Goal: Task Accomplishment & Management: Manage account settings

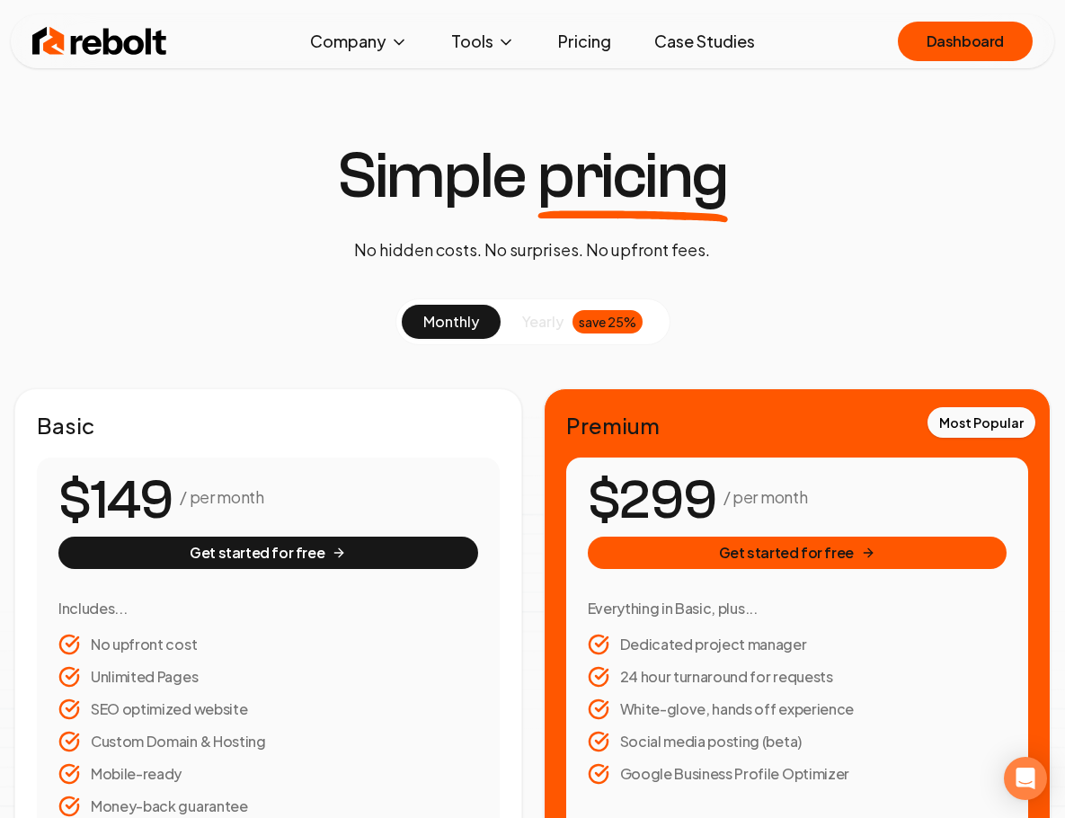
scroll to position [60, 0]
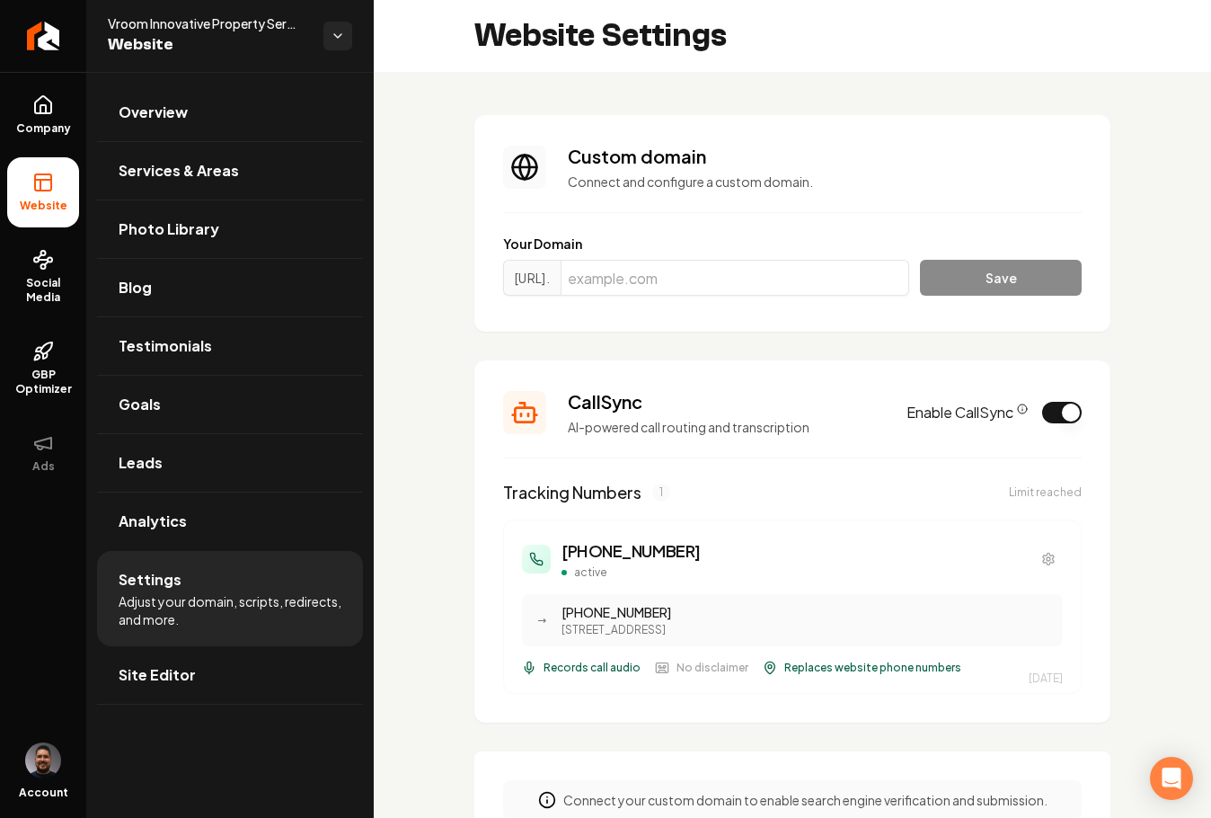
click at [211, 695] on link "Site Editor" at bounding box center [230, 675] width 266 height 58
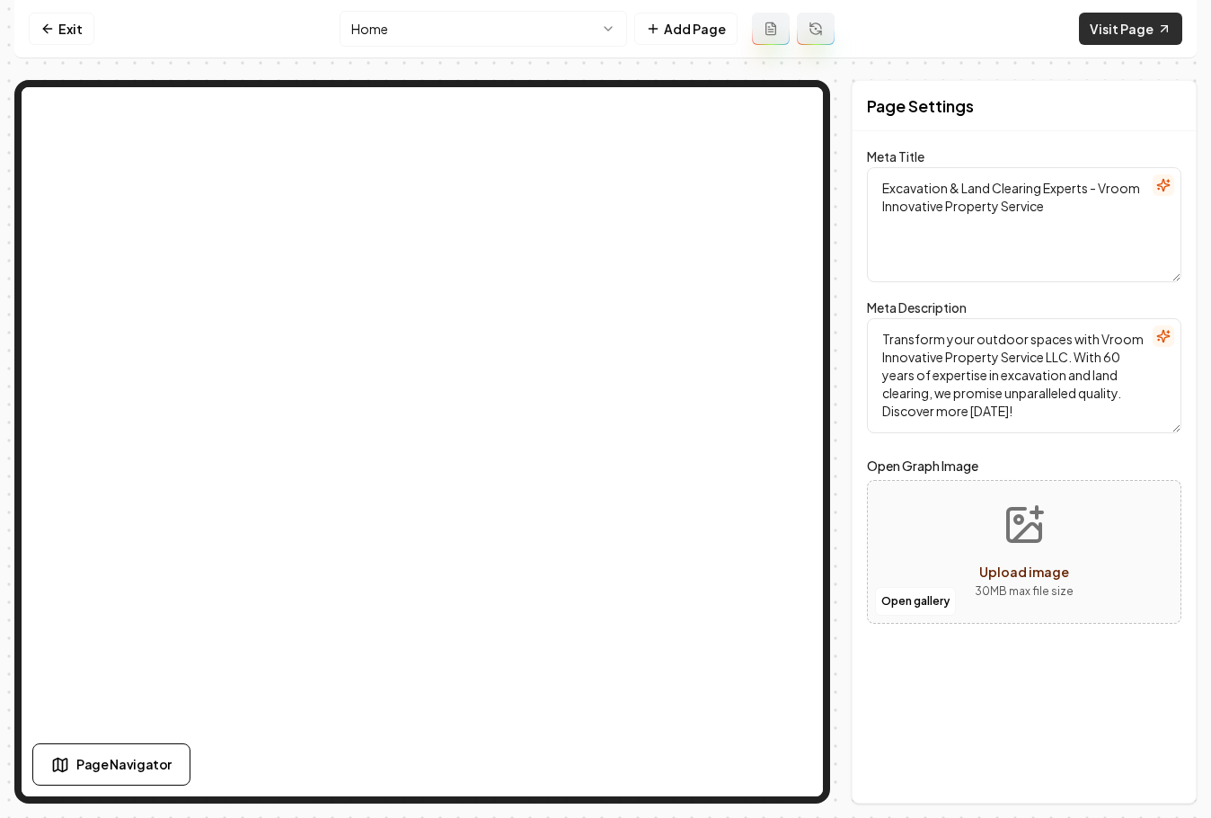
click at [1111, 22] on link "Visit Page" at bounding box center [1130, 29] width 103 height 32
click at [79, 24] on link "Exit" at bounding box center [62, 29] width 66 height 32
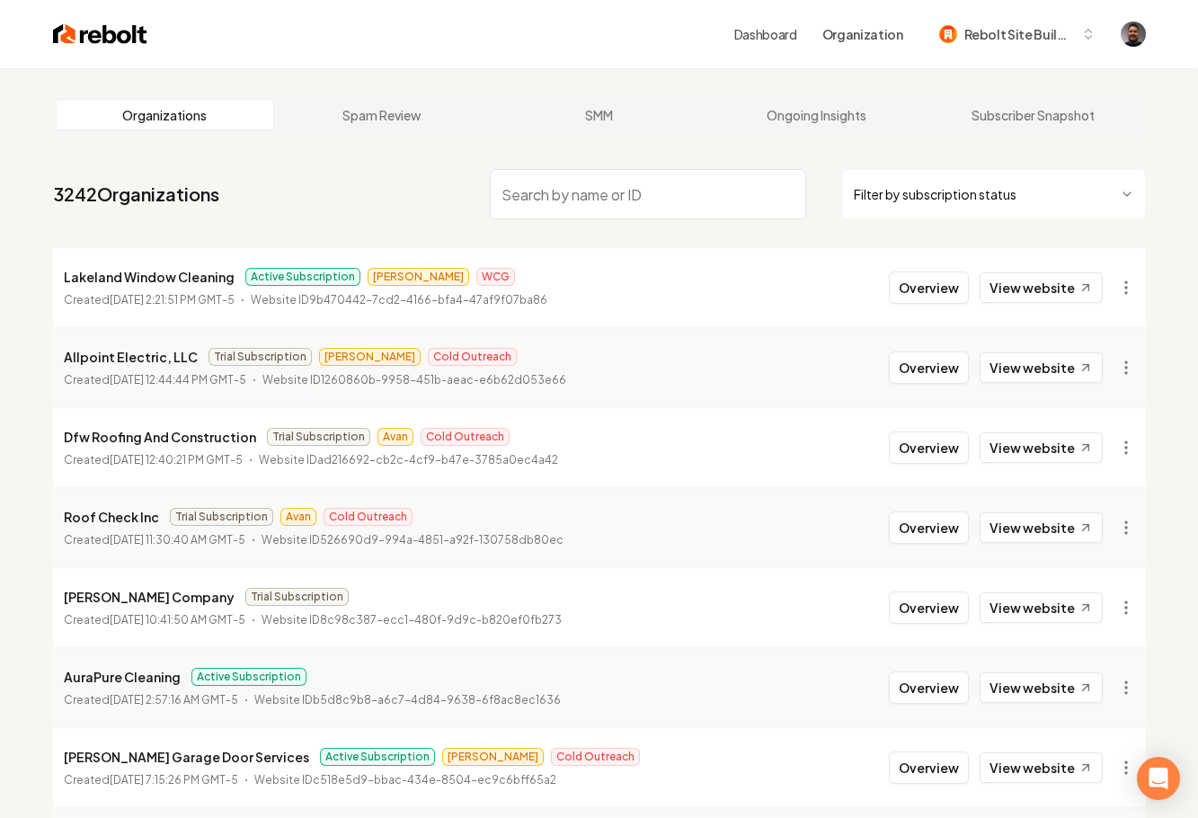
click at [594, 181] on input "search" at bounding box center [648, 194] width 316 height 50
click at [594, 191] on input "search" at bounding box center [648, 194] width 316 height 50
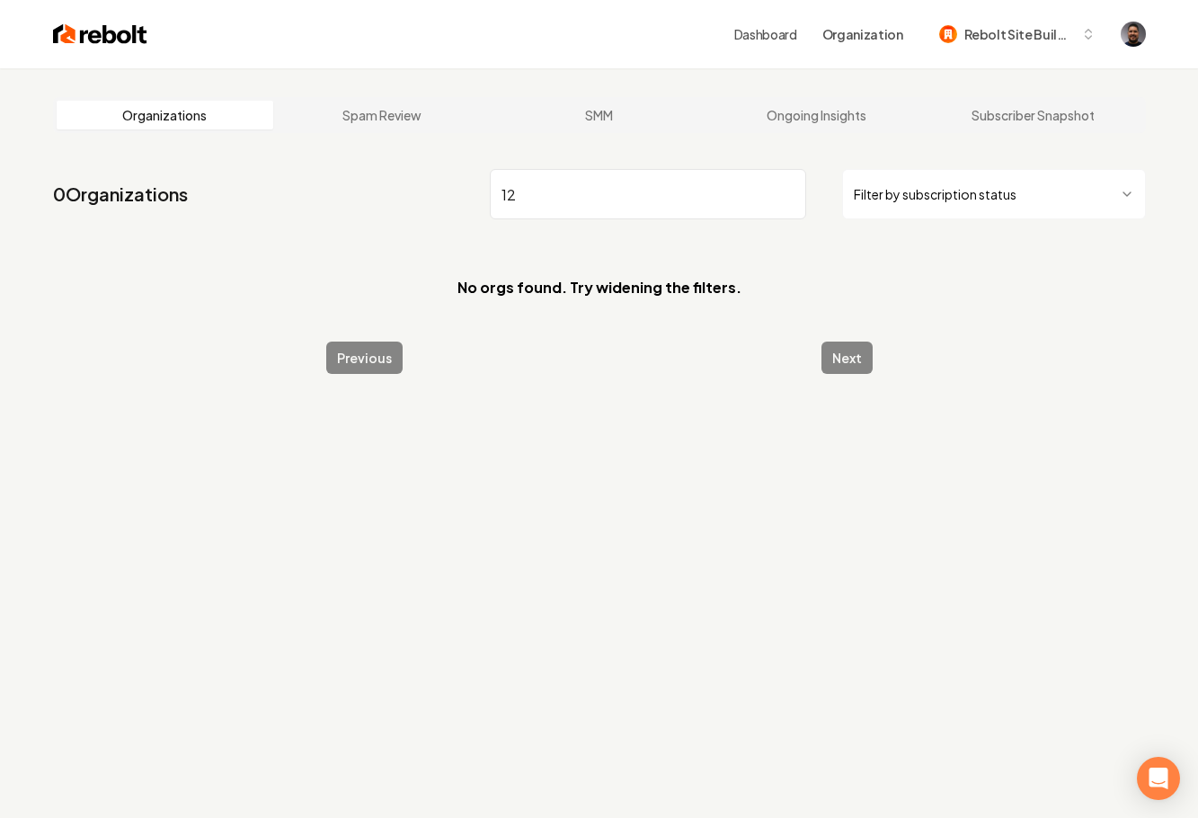
type input "1"
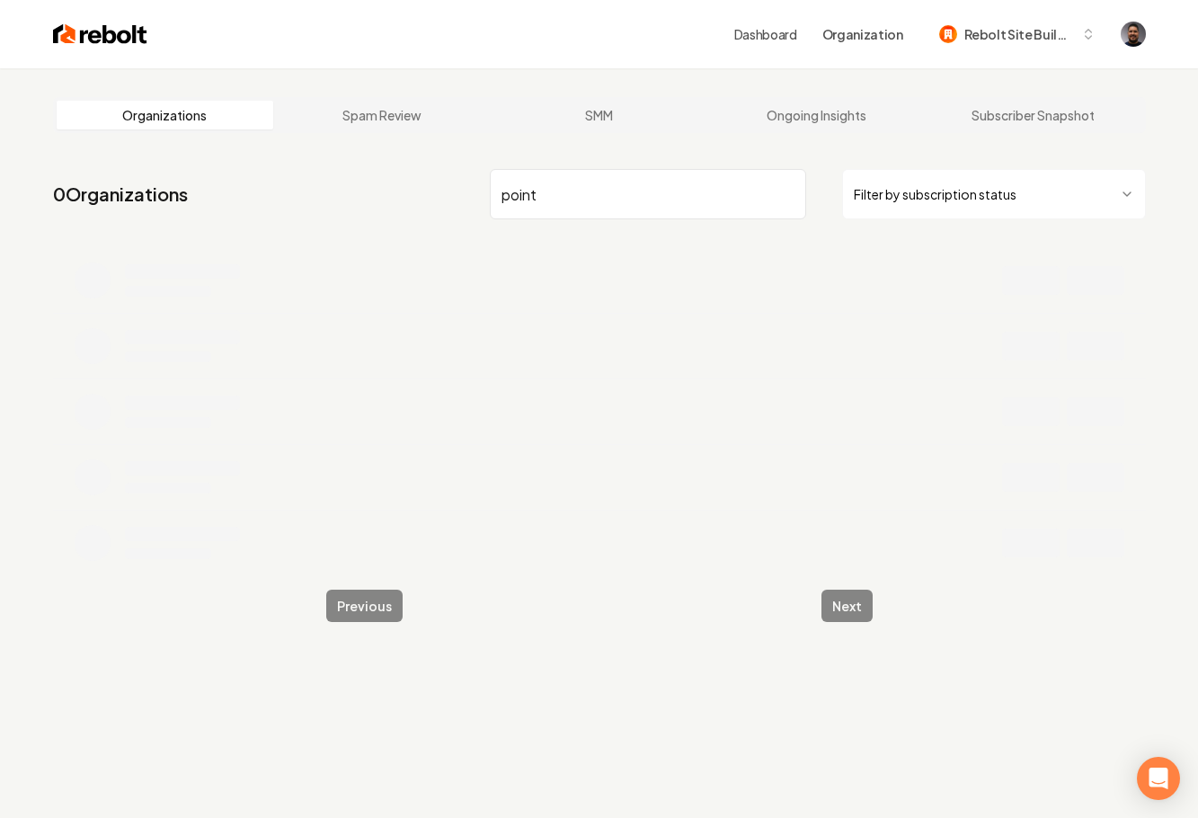
type input "point"
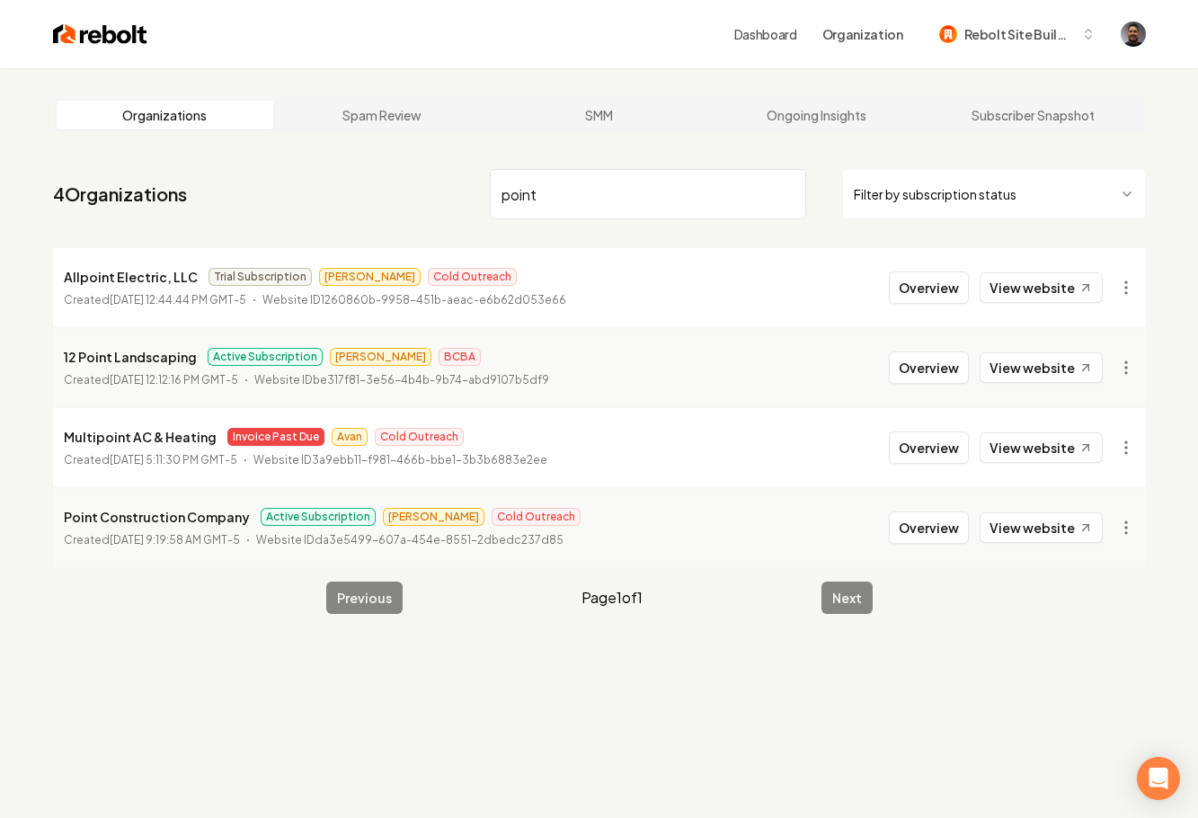
click at [144, 366] on p "12 Point Landscaping" at bounding box center [130, 357] width 133 height 22
click at [928, 376] on button "Overview" at bounding box center [929, 367] width 80 height 32
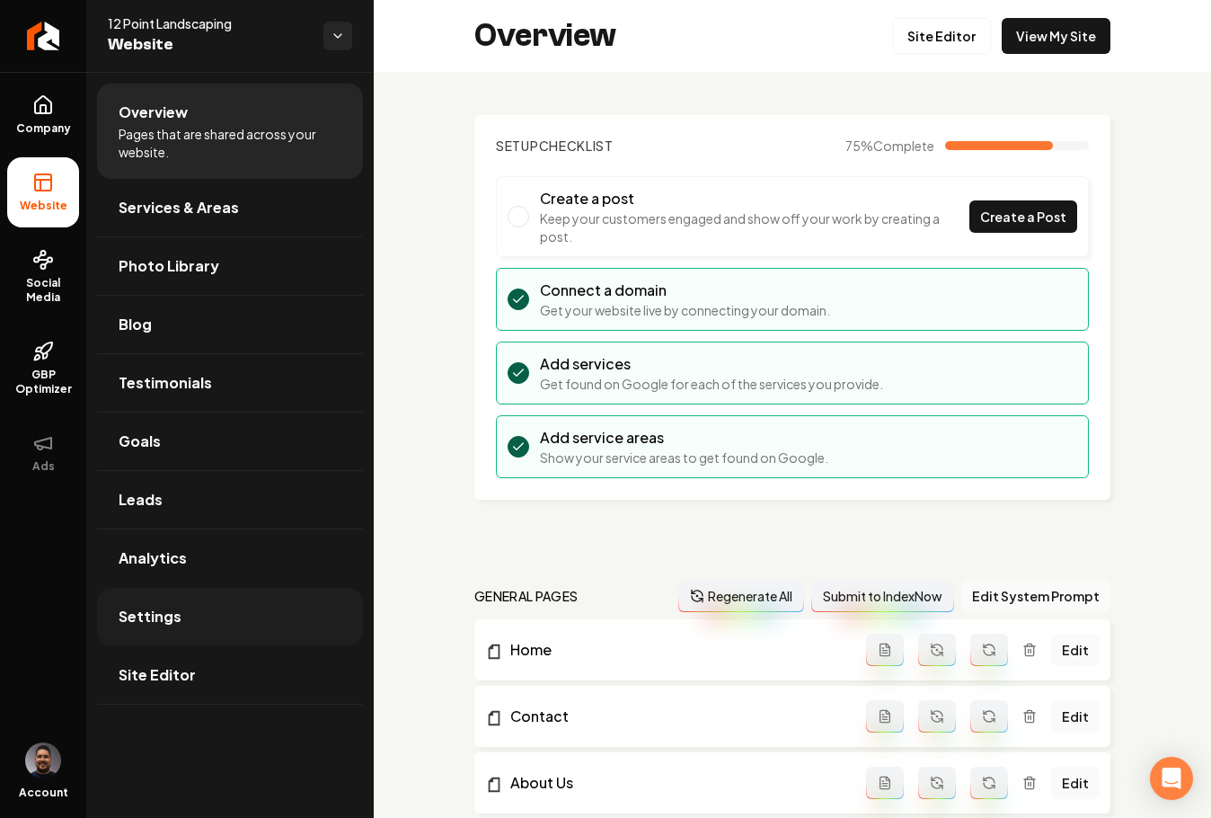
click at [197, 626] on link "Settings" at bounding box center [230, 617] width 266 height 58
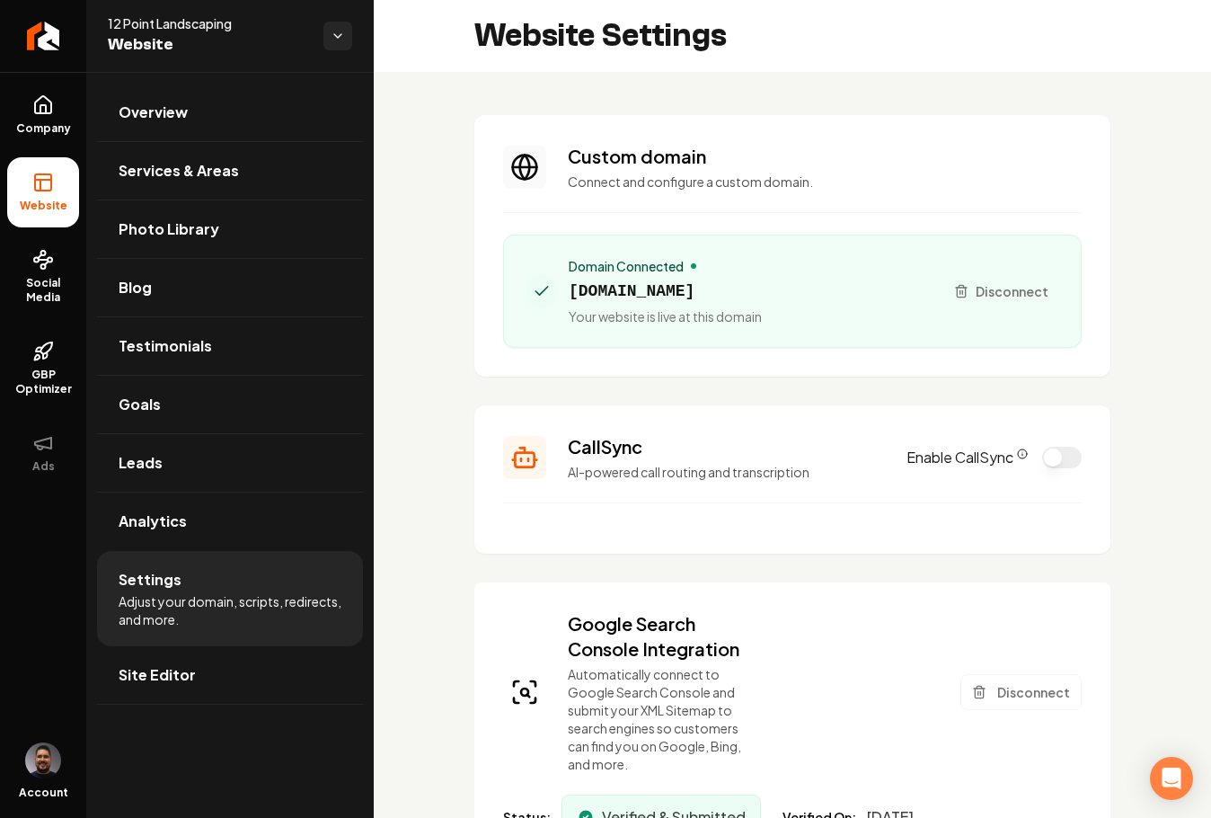
click at [1042, 463] on button "Enable CallSync" at bounding box center [1062, 458] width 40 height 22
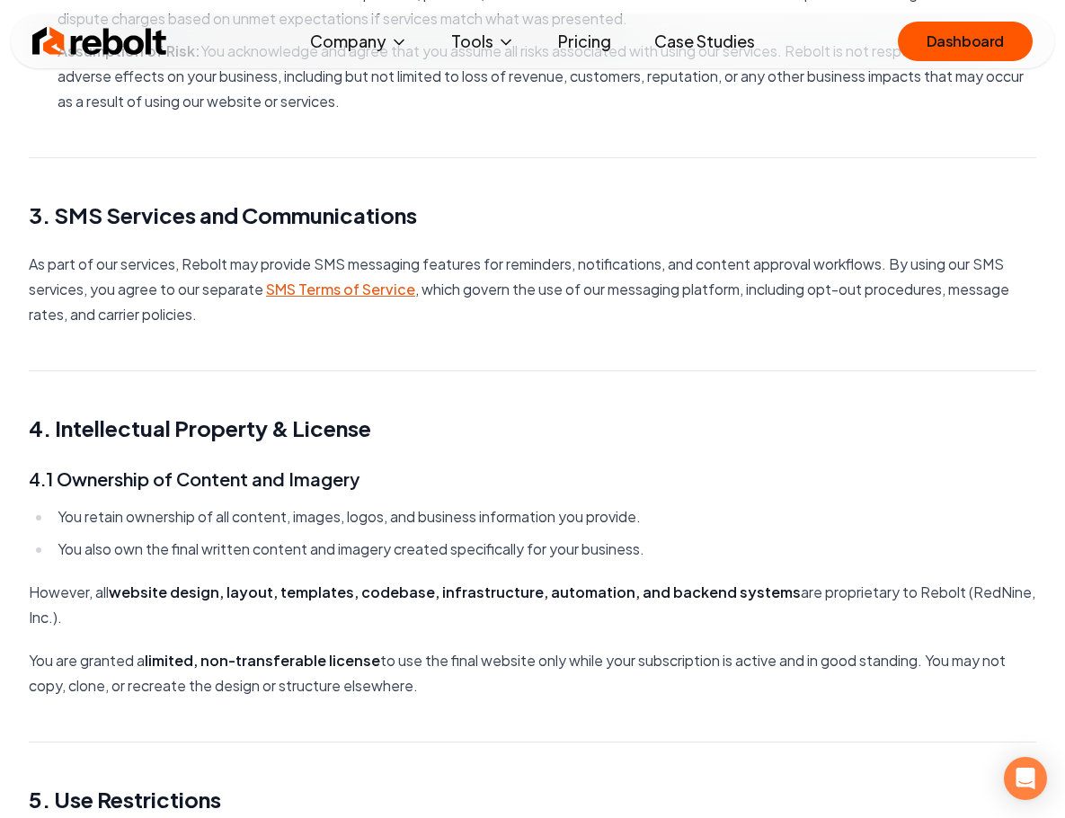
scroll to position [1001, 0]
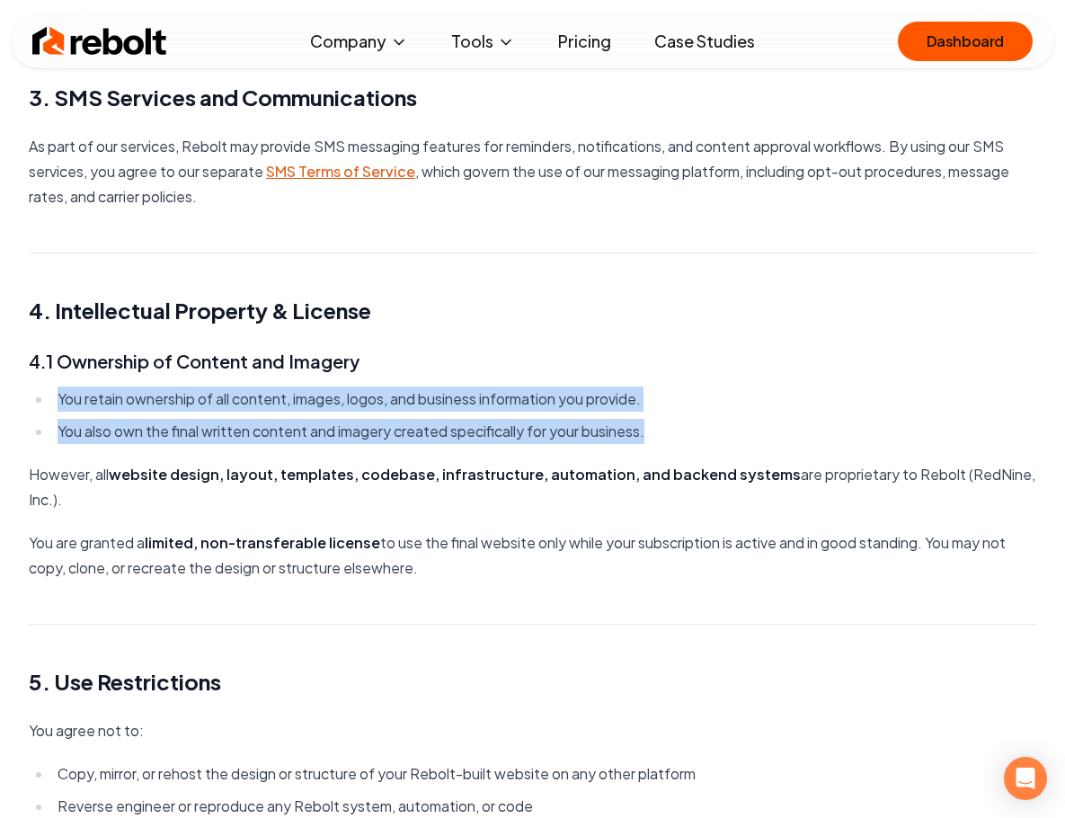
drag, startPoint x: 572, startPoint y: 458, endPoint x: 42, endPoint y: 421, distance: 531.4
click at [42, 421] on ul "You retain ownership of all content, images, logos, and business information yo…" at bounding box center [532, 415] width 1007 height 58
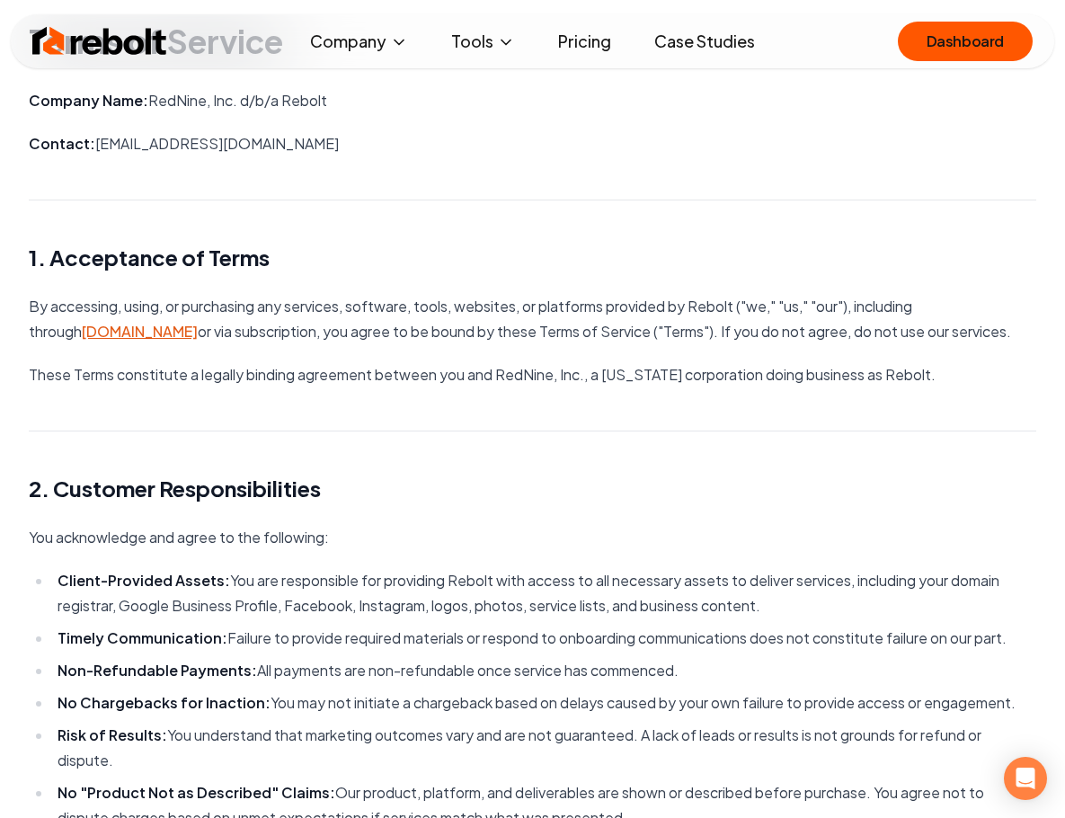
scroll to position [0, 0]
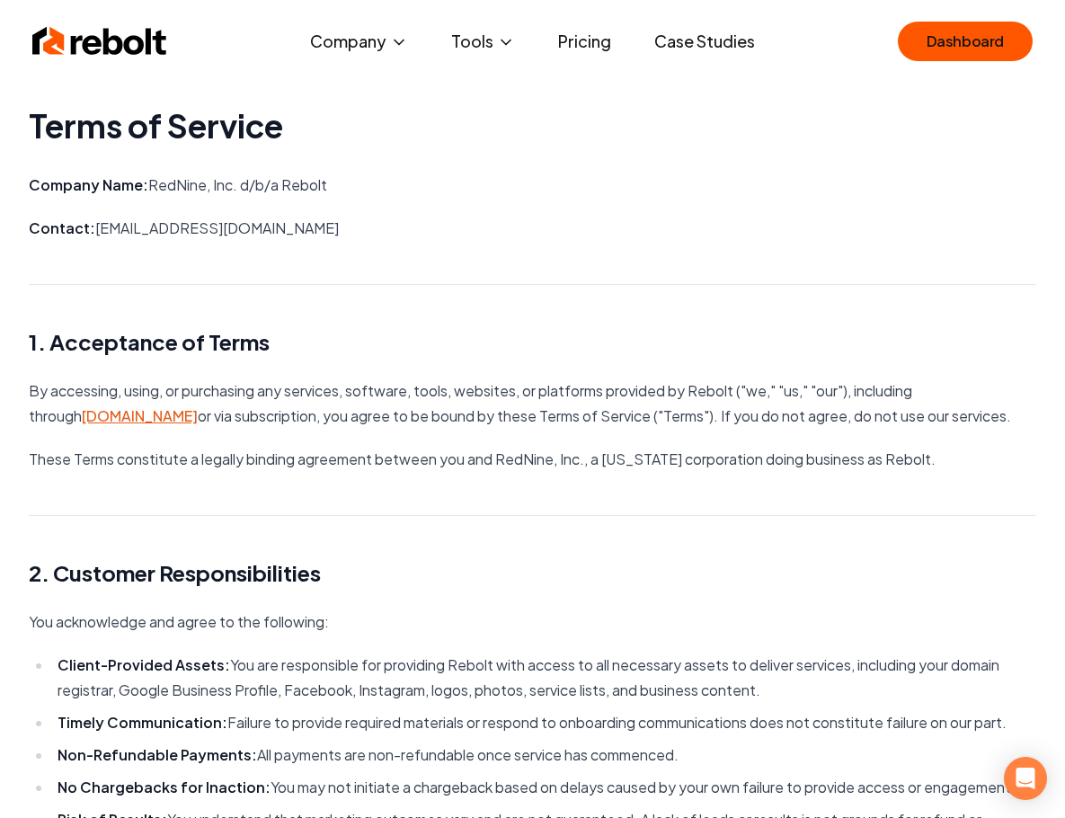
click at [47, 51] on img at bounding box center [99, 41] width 135 height 36
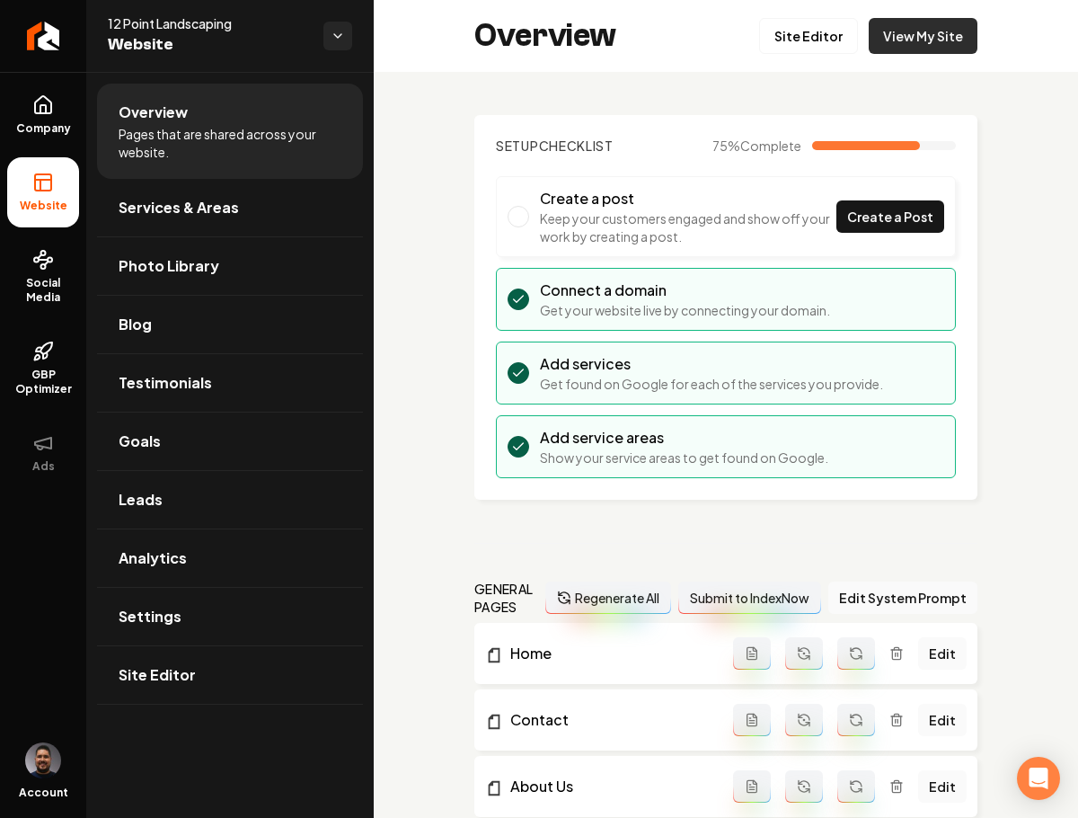
click at [955, 42] on link "View My Site" at bounding box center [923, 36] width 109 height 36
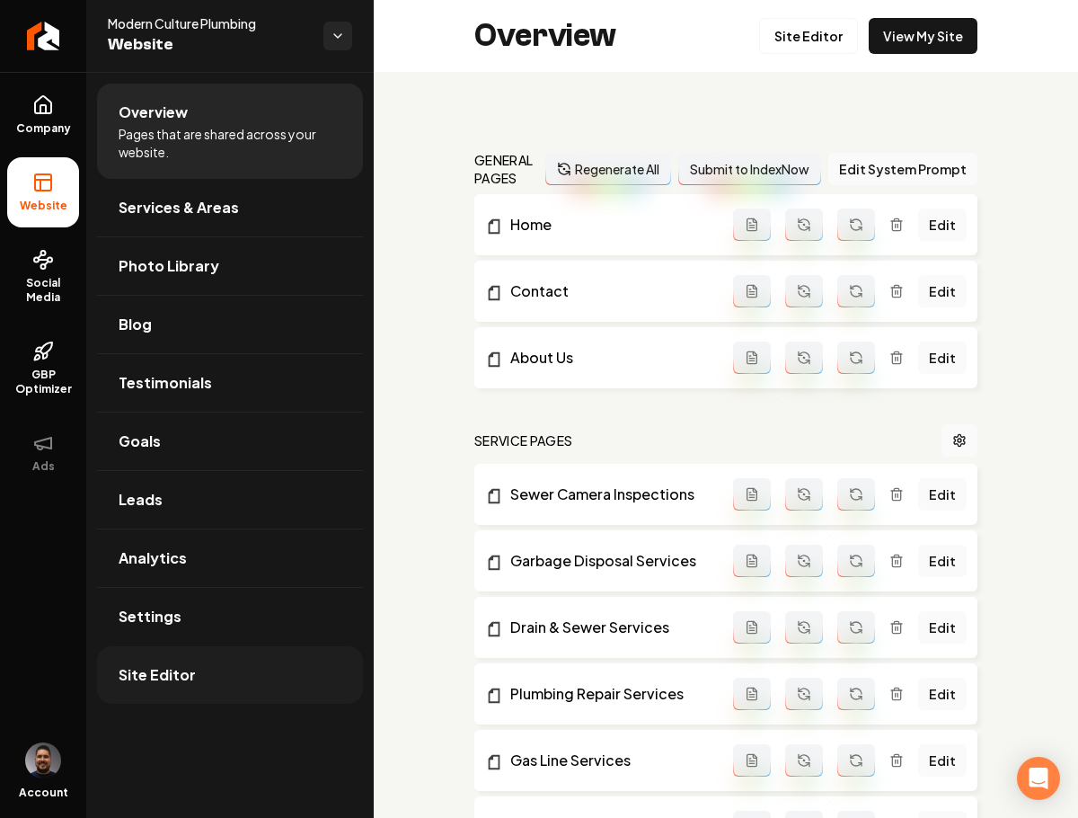
click at [177, 666] on span "Site Editor" at bounding box center [157, 675] width 77 height 22
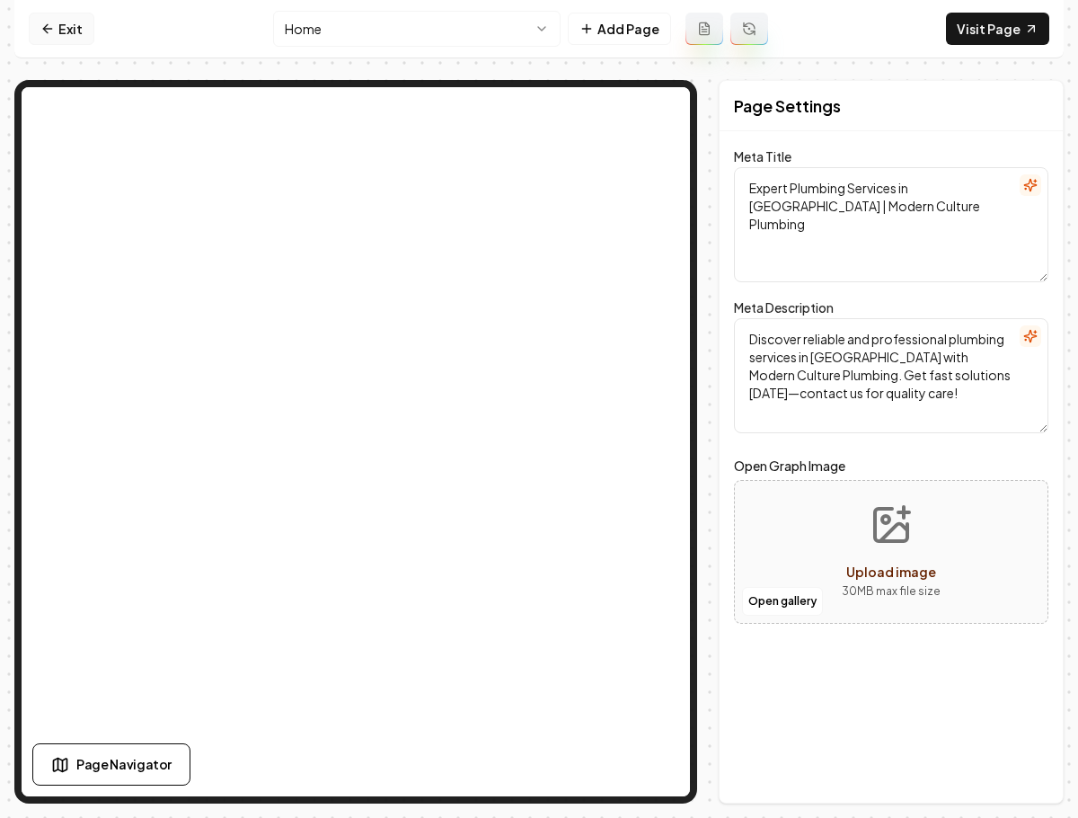
click at [49, 36] on link "Exit" at bounding box center [62, 29] width 66 height 32
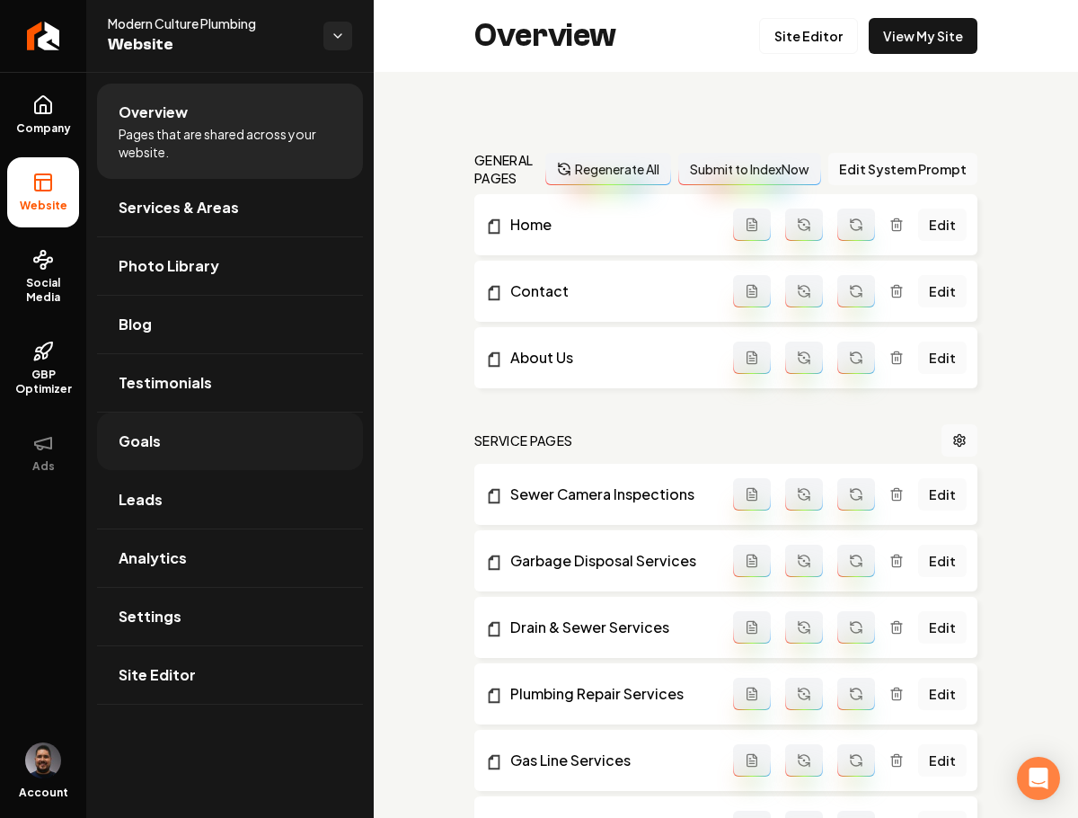
click at [173, 442] on link "Goals" at bounding box center [230, 441] width 266 height 58
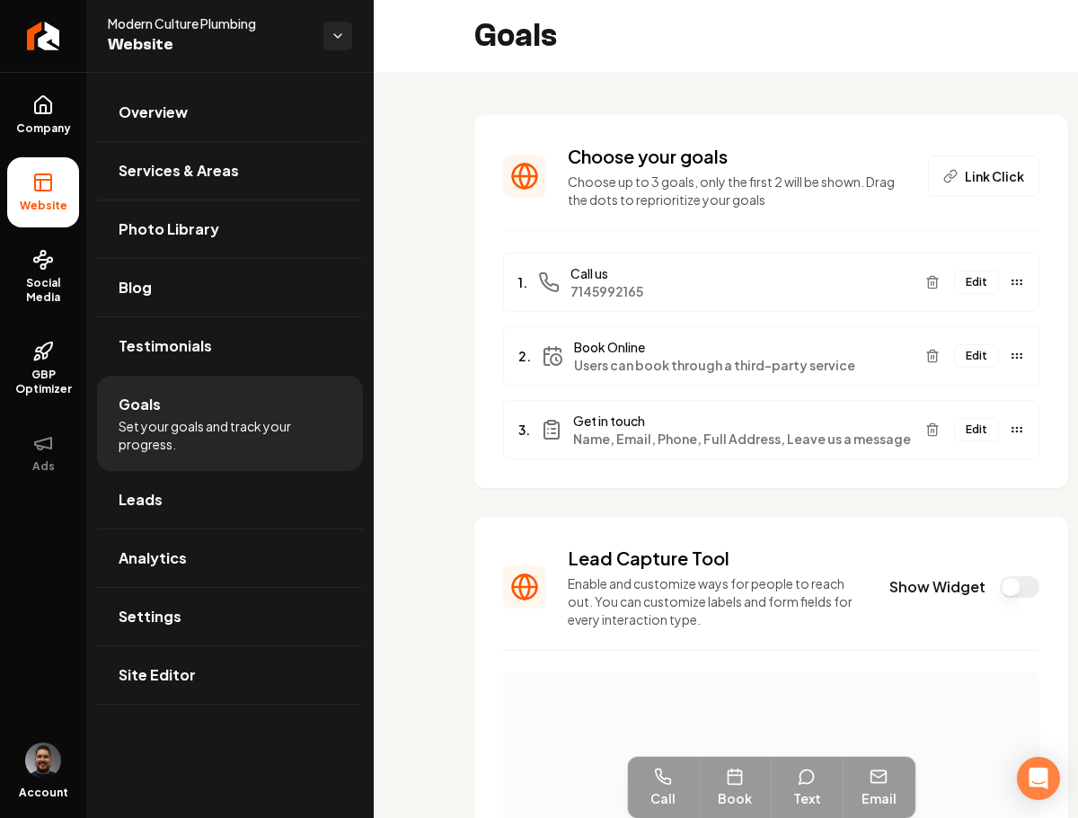
click at [632, 356] on span "Users can book through a third-party service" at bounding box center [742, 365] width 337 height 18
click at [965, 354] on button "Edit" at bounding box center [976, 355] width 45 height 23
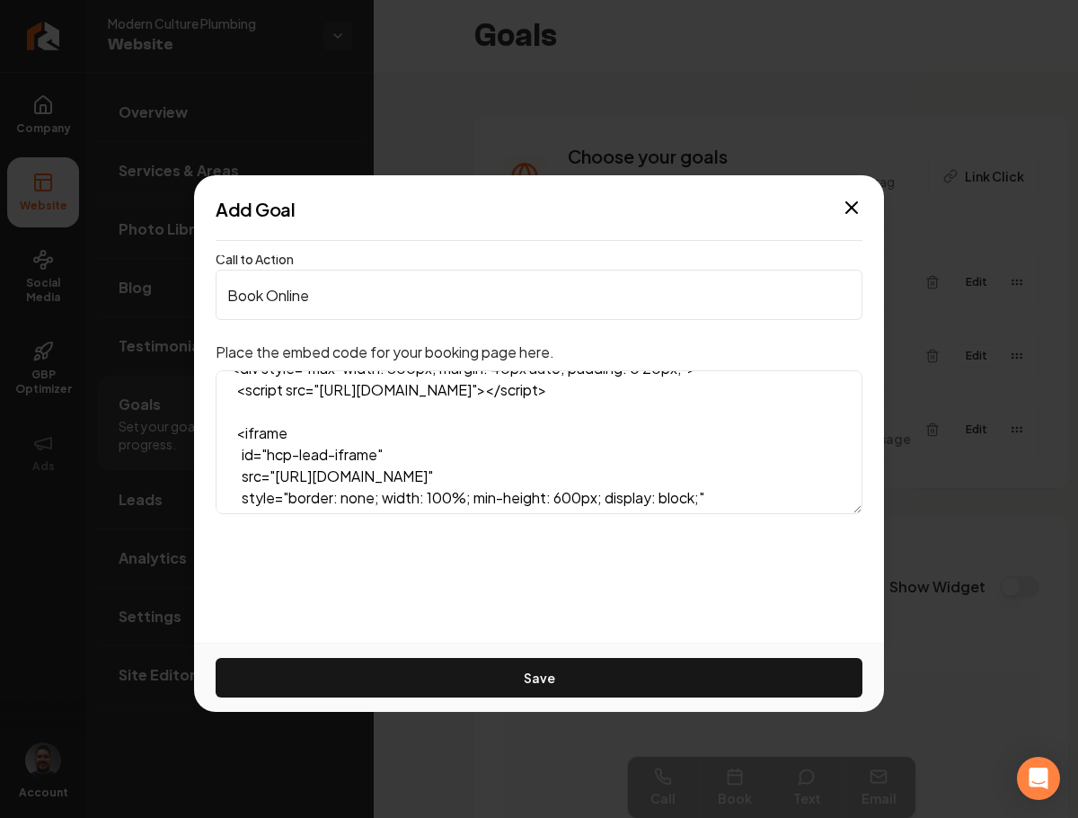
scroll to position [232, 0]
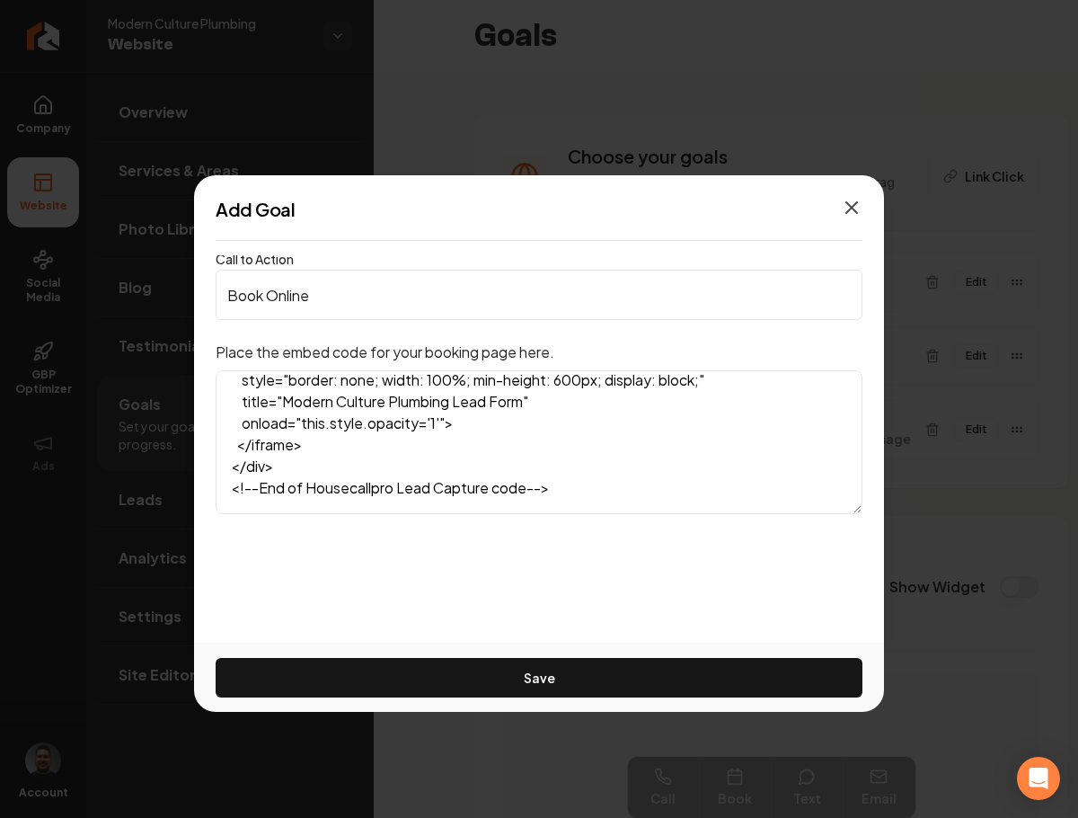
click at [845, 208] on icon "button" at bounding box center [852, 208] width 22 height 22
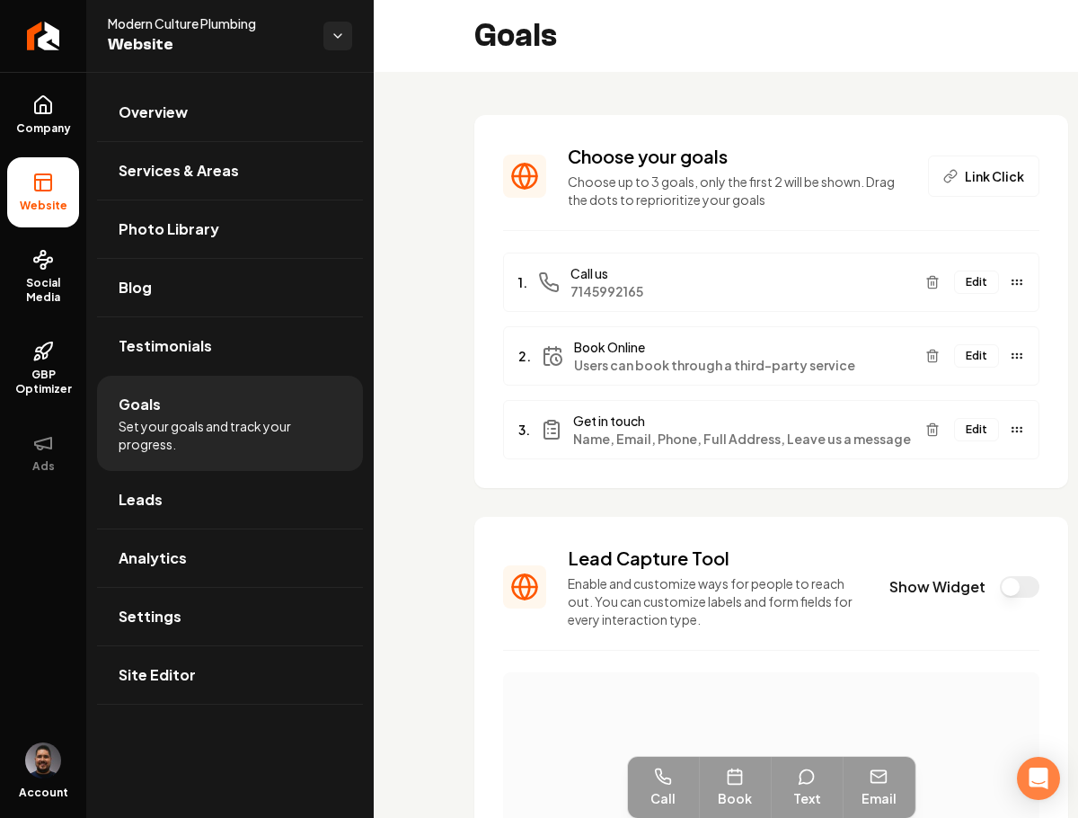
click at [433, 199] on div "Choose your goals Choose up to 3 goals, only the first 2 will be shown. Drag th…" at bounding box center [771, 667] width 795 height 1190
click at [1006, 584] on button "Show Widget" at bounding box center [1020, 587] width 40 height 22
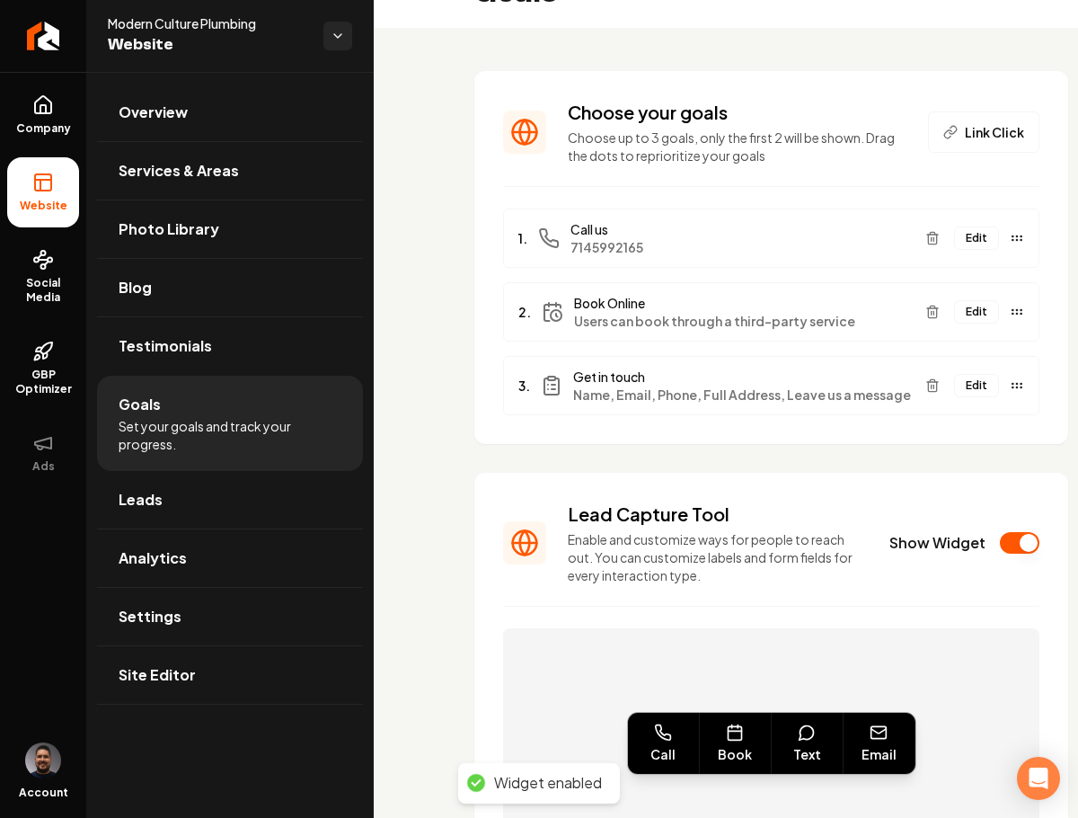
scroll to position [444, 0]
